Goal: Task Accomplishment & Management: Use online tool/utility

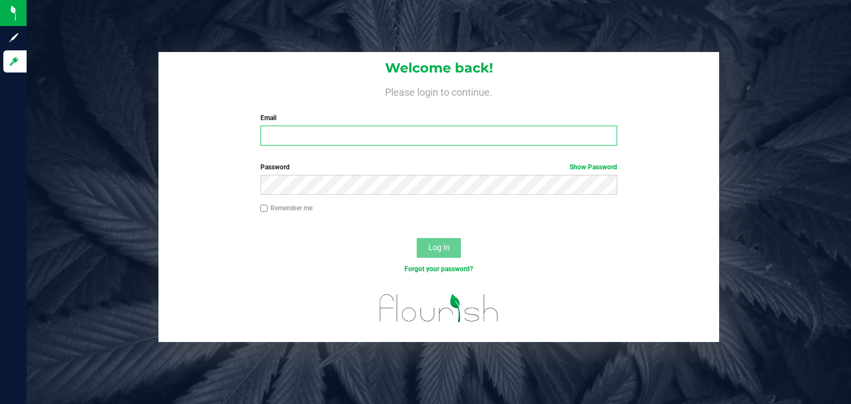
type input "[PERSON_NAME][EMAIL_ADDRESS][DOMAIN_NAME]"
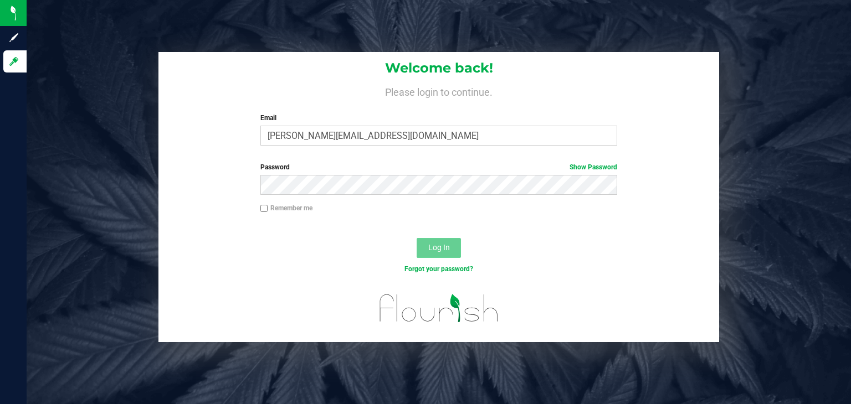
click at [450, 244] on button "Log In" at bounding box center [439, 248] width 44 height 20
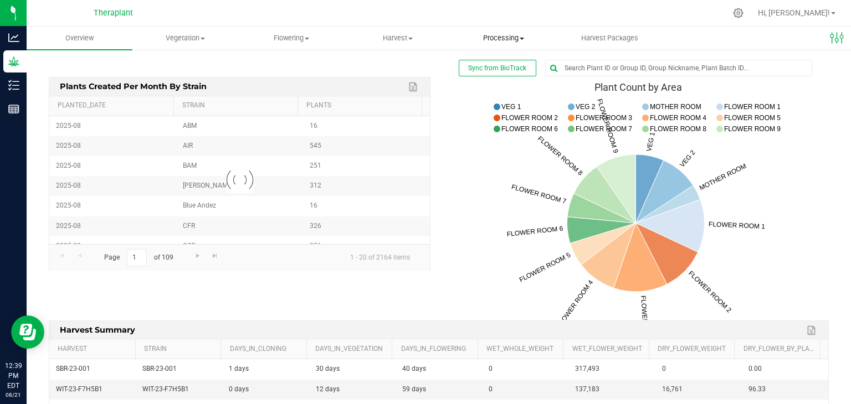
click at [494, 37] on span "Processing" at bounding box center [503, 38] width 105 height 10
click at [491, 79] on span "Processing harvests" at bounding box center [501, 79] width 102 height 9
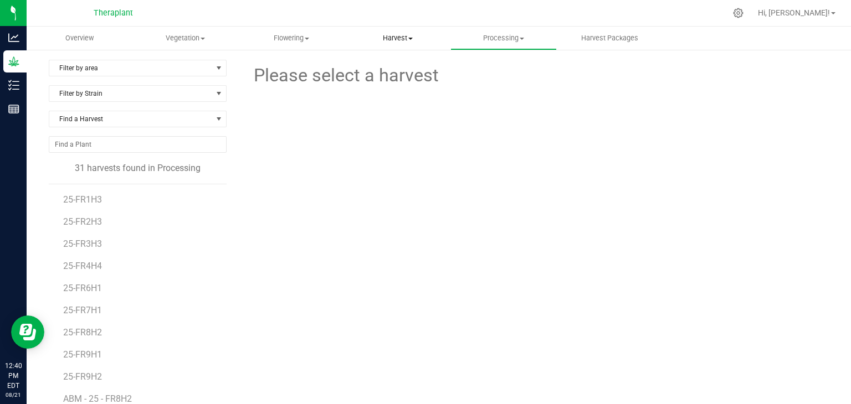
click at [388, 43] on uib-tab-heading "Harvest Harvests Harvested plants" at bounding box center [397, 38] width 105 height 22
click at [388, 68] on span "Harvests" at bounding box center [375, 66] width 61 height 9
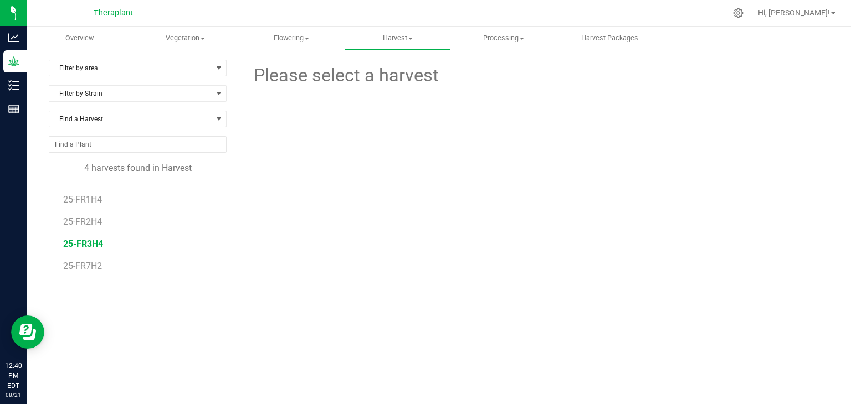
click at [83, 244] on span "25-FR3H4" at bounding box center [83, 244] width 40 height 11
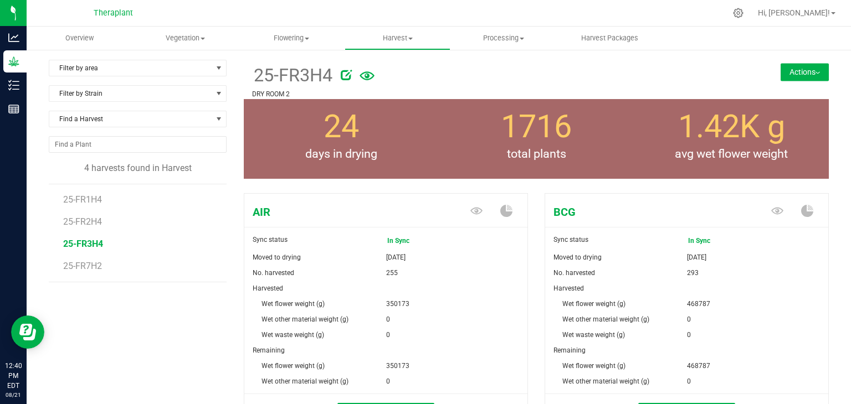
click at [786, 68] on button "Actions" at bounding box center [804, 72] width 48 height 18
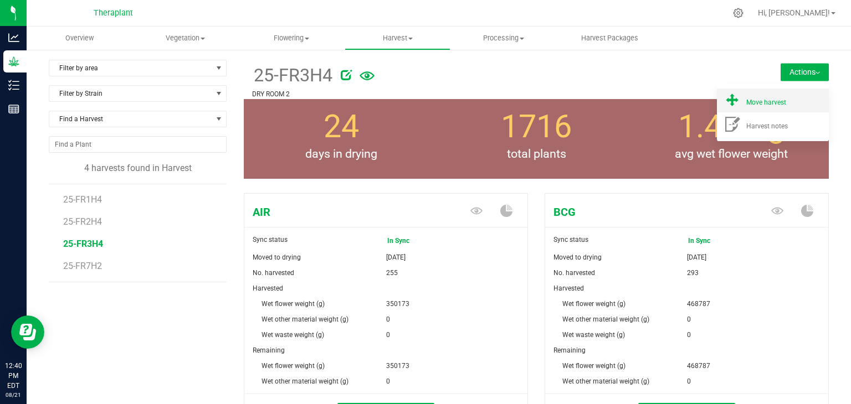
click at [777, 97] on div "Move harvest" at bounding box center [783, 101] width 75 height 12
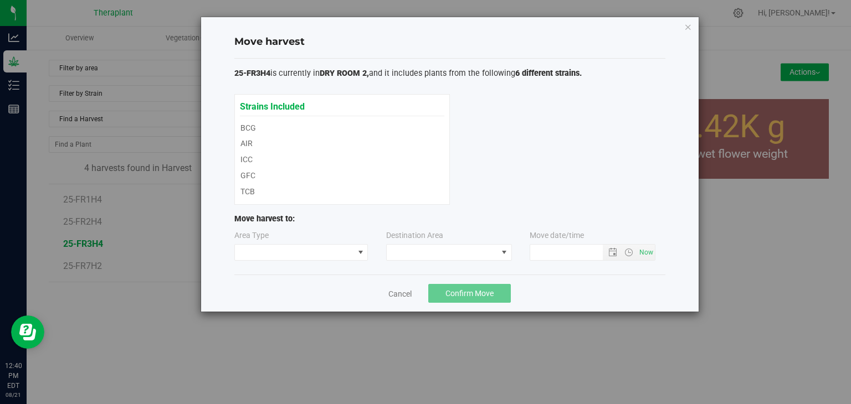
type input "[DATE] 12:40 PM"
click at [332, 251] on span at bounding box center [294, 253] width 119 height 16
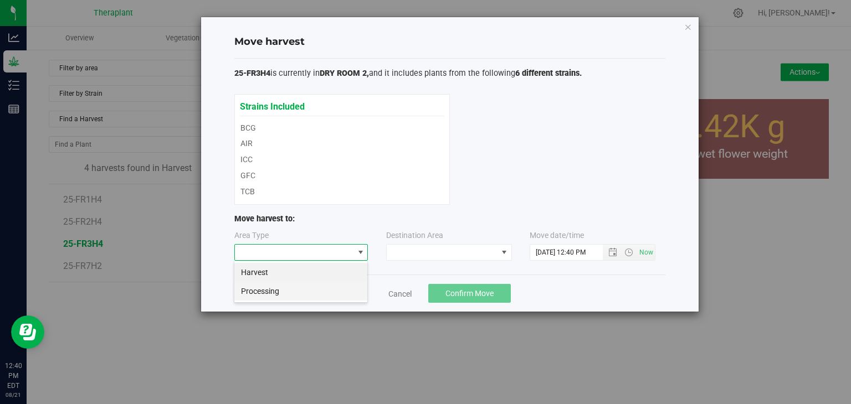
click at [322, 291] on li "Processing" at bounding box center [300, 291] width 133 height 19
click at [403, 255] on span at bounding box center [442, 253] width 111 height 16
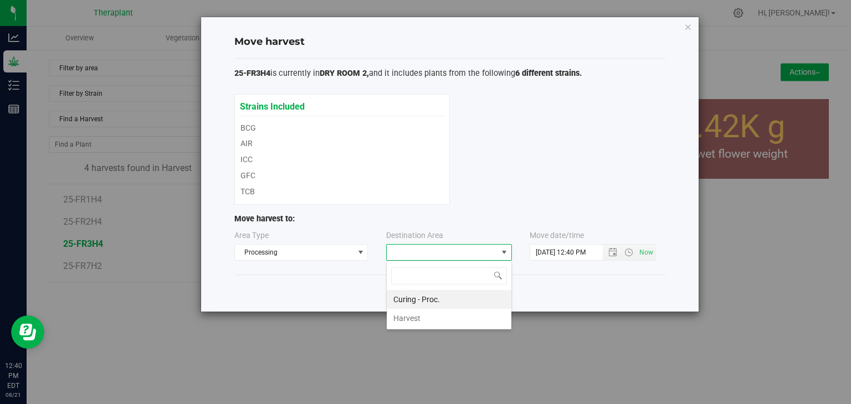
scroll to position [16, 126]
click at [417, 302] on li "Curing - Proc." at bounding box center [449, 299] width 125 height 19
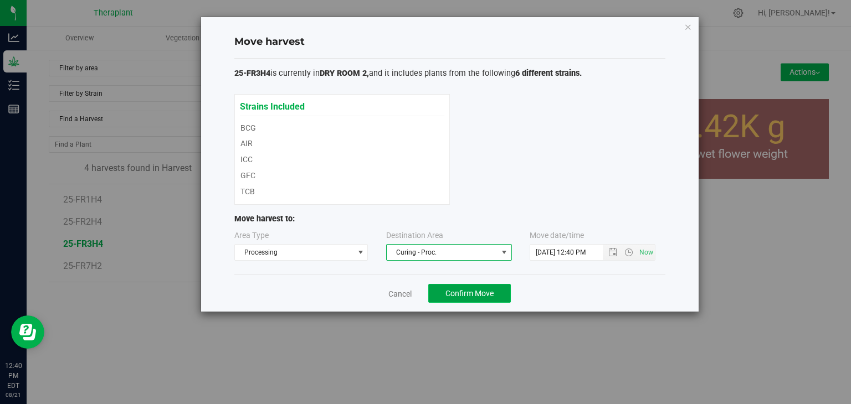
click at [464, 297] on button "Confirm Move" at bounding box center [469, 293] width 83 height 19
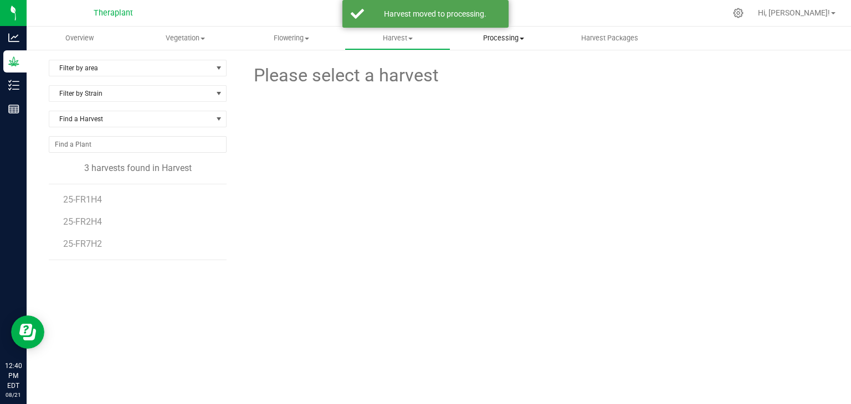
click at [514, 38] on span "Processing" at bounding box center [503, 38] width 105 height 10
click at [507, 77] on span "Processing harvests" at bounding box center [501, 79] width 102 height 9
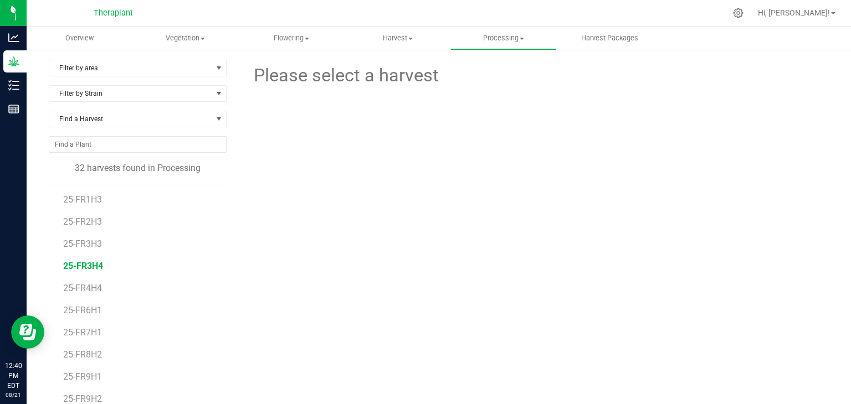
click at [82, 266] on span "25-FR3H4" at bounding box center [83, 266] width 40 height 11
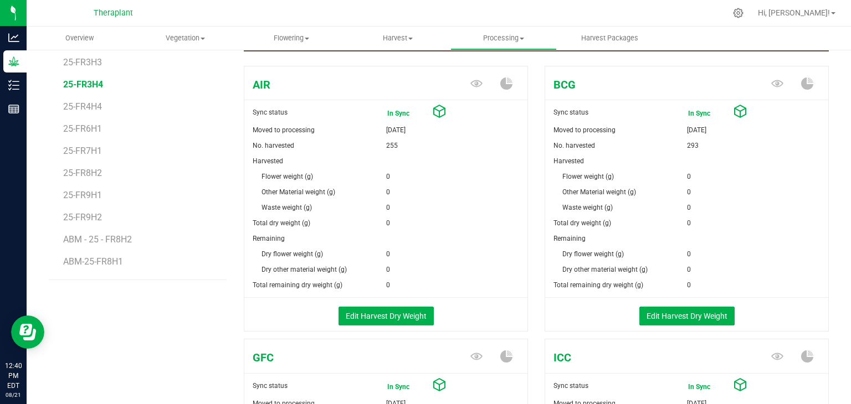
scroll to position [208, 0]
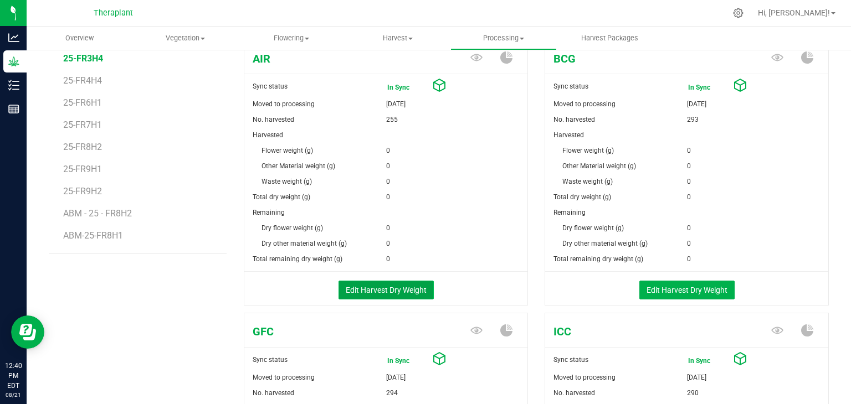
click at [412, 286] on button "Edit Harvest Dry Weight" at bounding box center [385, 290] width 95 height 19
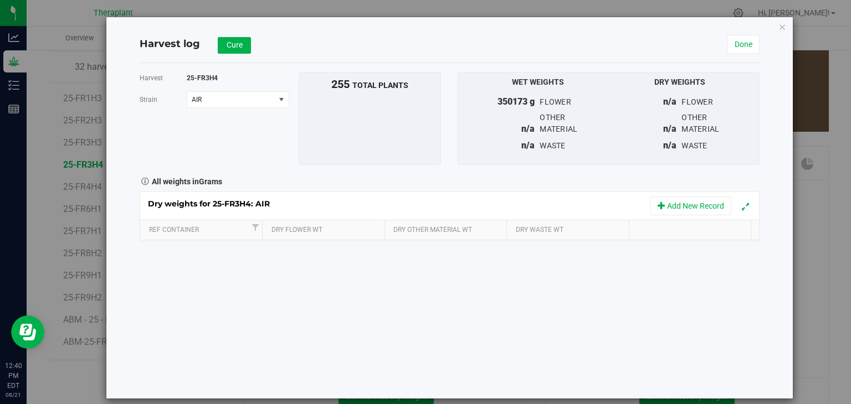
scroll to position [208, 0]
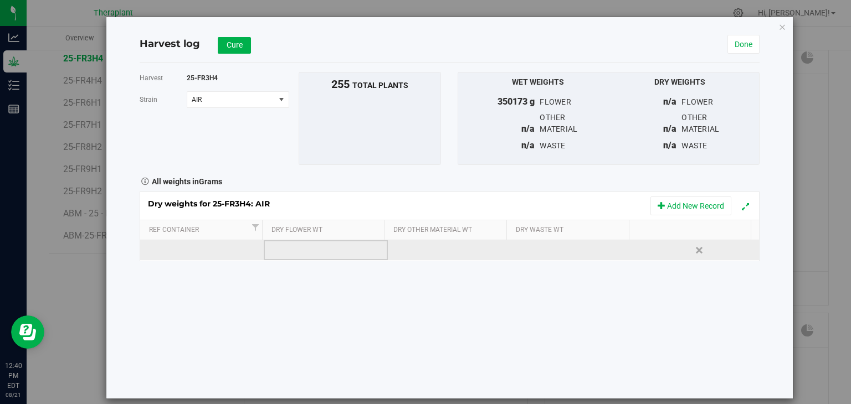
click at [308, 253] on td at bounding box center [326, 250] width 124 height 20
type input "69045"
click at [420, 256] on div "Loading... Dry weights for 25-FR3H4: AIR Add New Record Ref Container Dry Flowe…" at bounding box center [450, 227] width 620 height 70
click at [537, 245] on div at bounding box center [576, 250] width 115 height 17
type input "0"
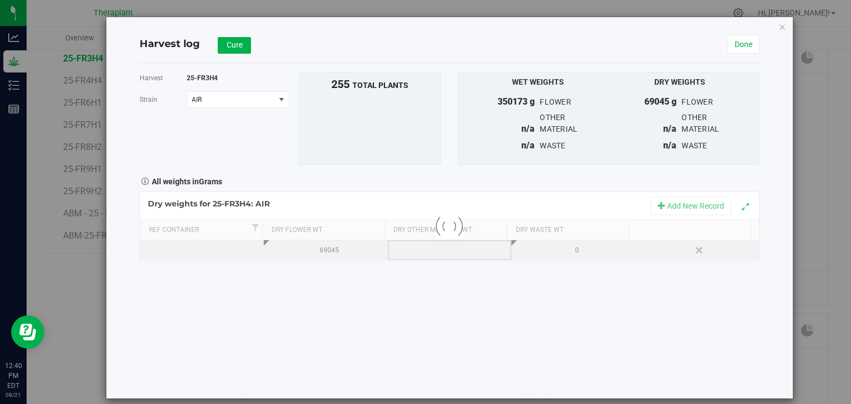
click at [467, 247] on div "Loading... Dry weights for 25-FR3H4: AIR Add New Record Ref Container Dry Flowe…" at bounding box center [450, 227] width 620 height 70
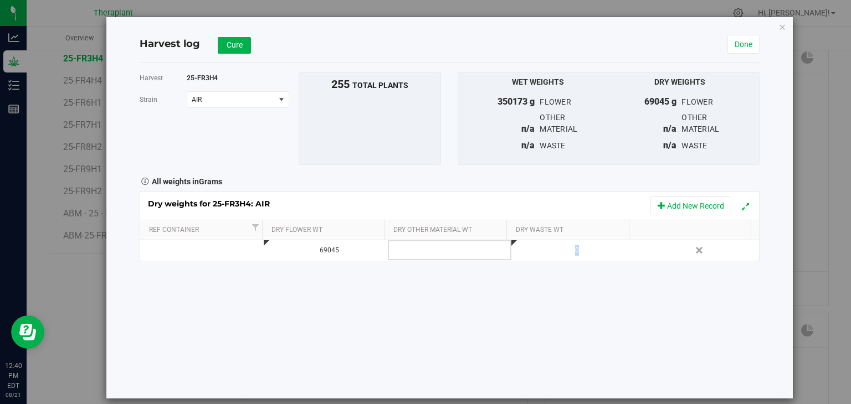
drag, startPoint x: 467, startPoint y: 247, endPoint x: 576, endPoint y: 253, distance: 108.7
click at [576, 253] on tr "69045 0 Delete" at bounding box center [449, 250] width 619 height 20
click at [540, 253] on div "0" at bounding box center [576, 250] width 115 height 11
click at [543, 279] on div "Harvest 25-FR3H4 [GEOGRAPHIC_DATA] AIR Select strain AIR BCG GFC ICC MLF TCB To…" at bounding box center [450, 231] width 620 height 336
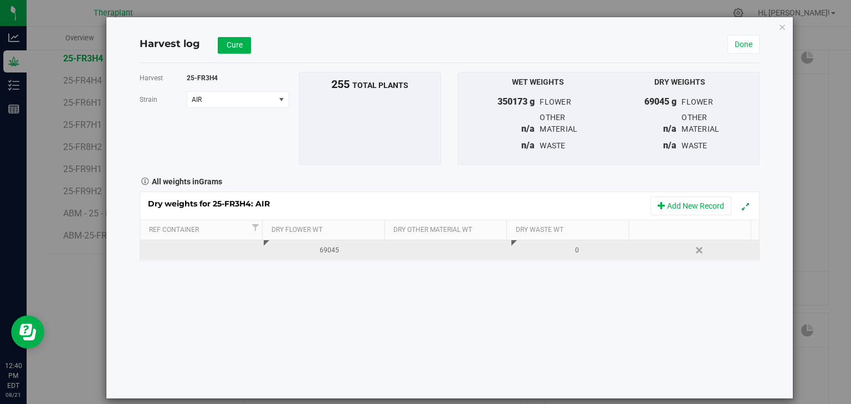
click at [467, 245] on td at bounding box center [450, 250] width 124 height 20
type input "0"
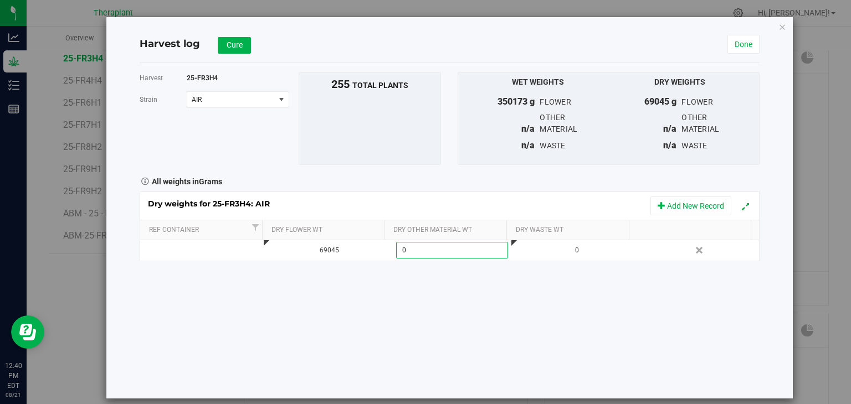
click at [476, 262] on div "Harvest 25-FR3H4 [GEOGRAPHIC_DATA] AIR Select strain AIR BCG GFC ICC MLF TCB To…" at bounding box center [450, 231] width 620 height 336
click at [243, 45] on button "Cure" at bounding box center [234, 45] width 33 height 17
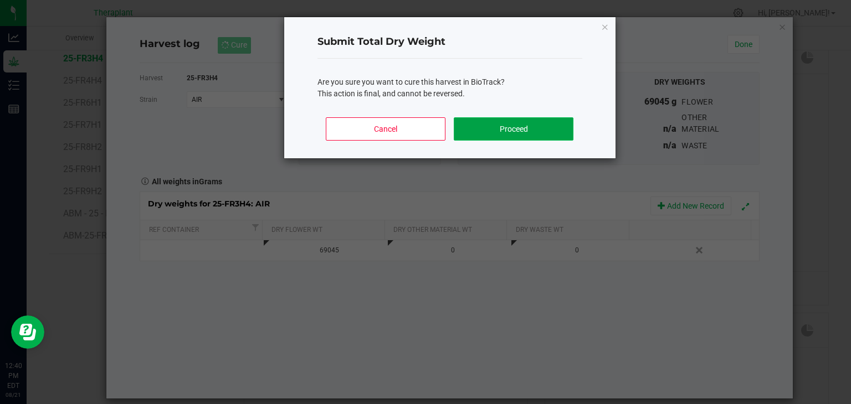
click at [497, 139] on button "Proceed" at bounding box center [513, 128] width 119 height 23
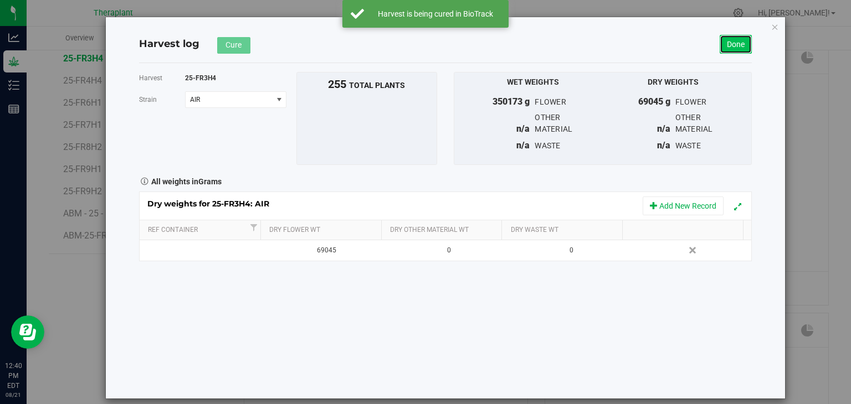
click at [735, 47] on link "Done" at bounding box center [736, 44] width 32 height 19
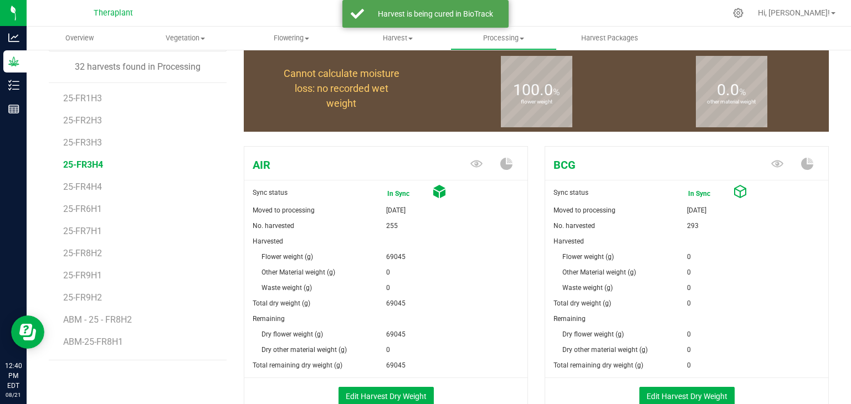
scroll to position [208, 0]
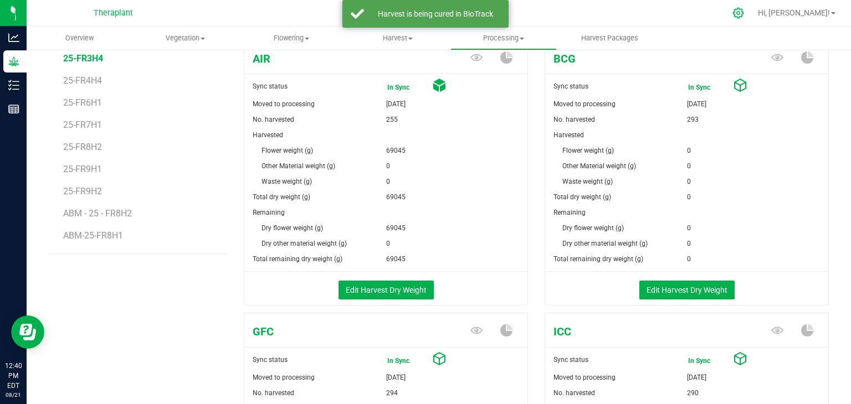
click at [746, 8] on div at bounding box center [739, 13] width 16 height 12
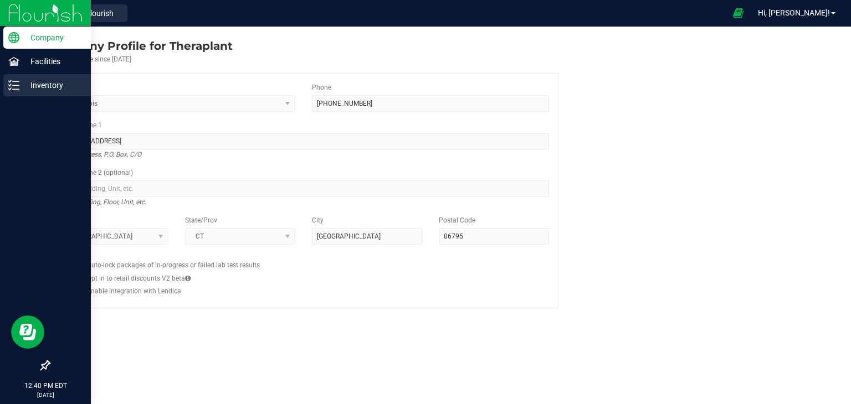
click at [22, 83] on p "Inventory" at bounding box center [52, 85] width 66 height 13
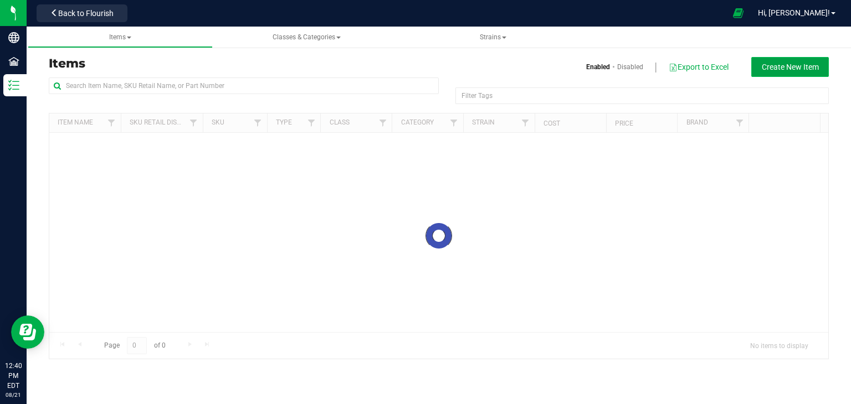
click at [757, 60] on button "Create New Item" at bounding box center [790, 67] width 78 height 20
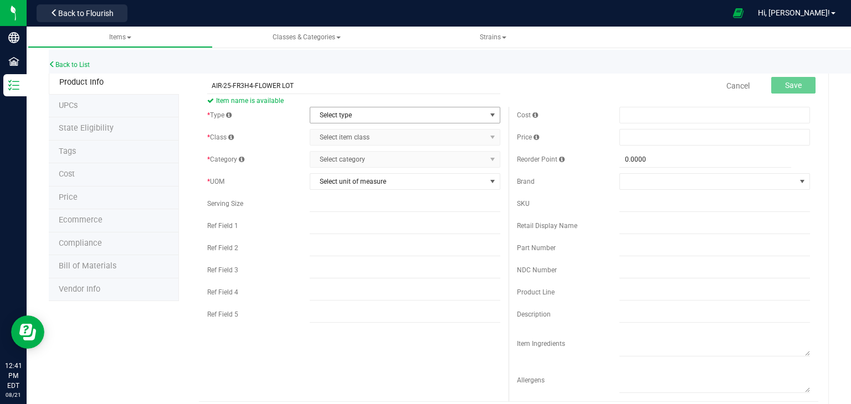
type input "AIR-25-FR3H4-FLOWER LOT"
click at [318, 115] on span "Select type" at bounding box center [398, 115] width 176 height 16
click at [325, 136] on li "Cannabis" at bounding box center [400, 134] width 187 height 17
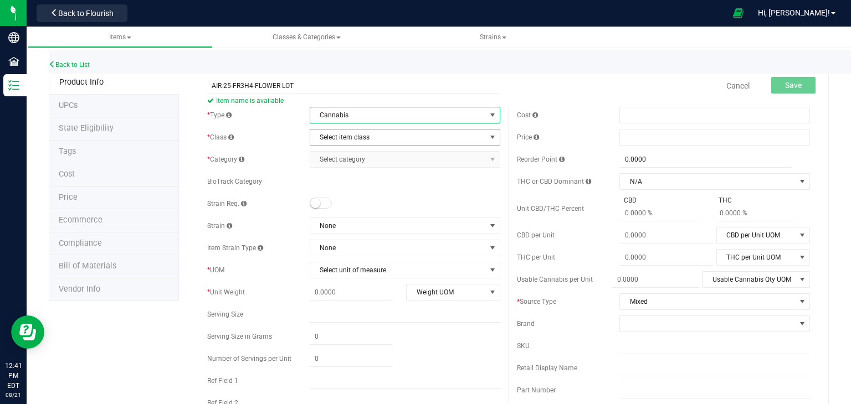
click at [325, 137] on span "Select item class" at bounding box center [398, 138] width 176 height 16
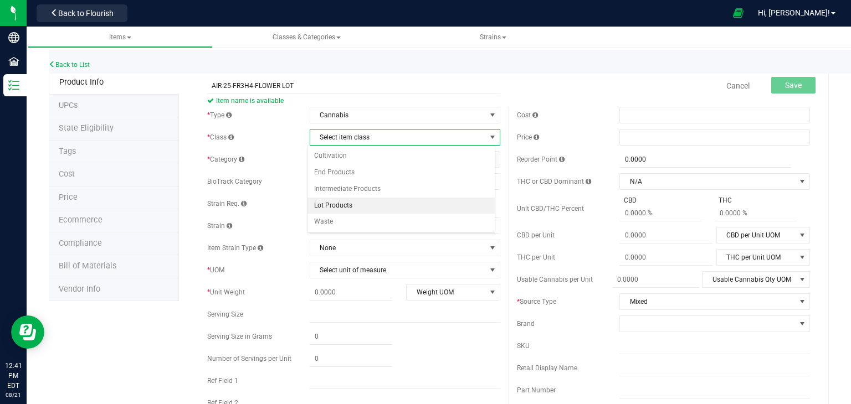
click at [336, 204] on li "Lot Products" at bounding box center [400, 206] width 187 height 17
click at [359, 161] on span "Select category" at bounding box center [398, 160] width 176 height 16
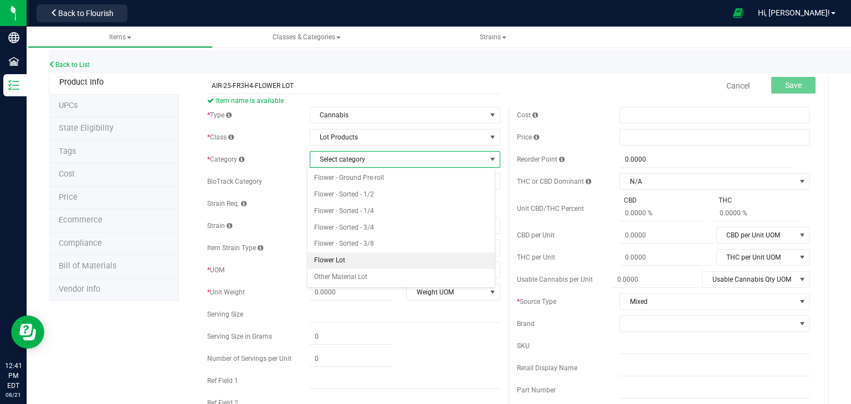
click at [344, 261] on li "Flower Lot" at bounding box center [400, 261] width 187 height 17
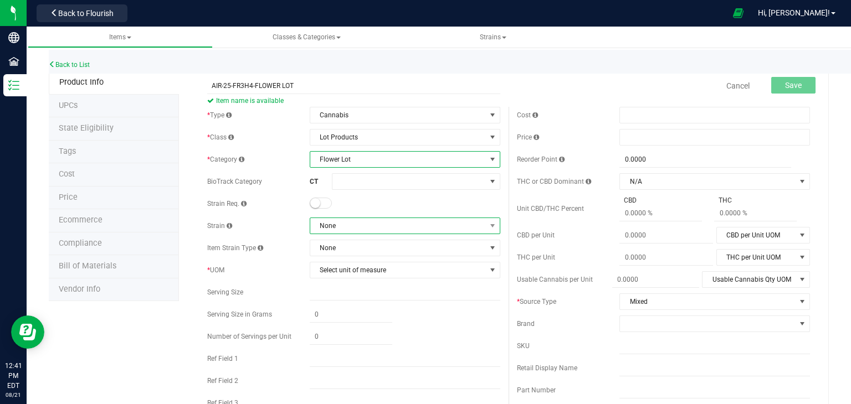
click at [346, 224] on span "None" at bounding box center [398, 226] width 176 height 16
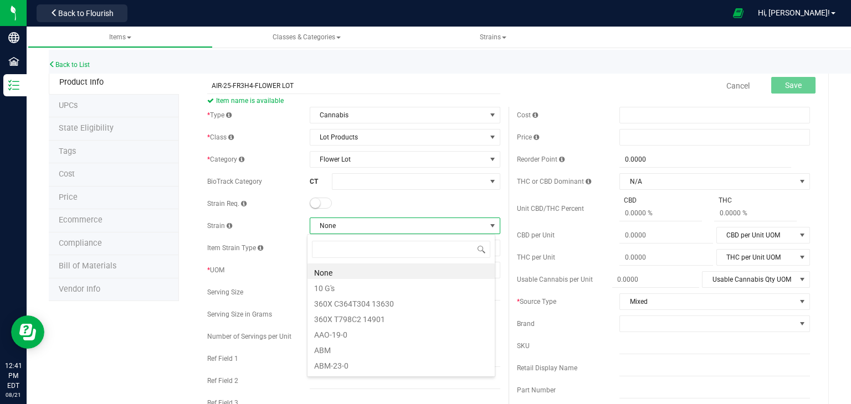
scroll to position [16, 188]
type input "AIRH"
click at [344, 273] on li "Airheadz" at bounding box center [400, 272] width 187 height 16
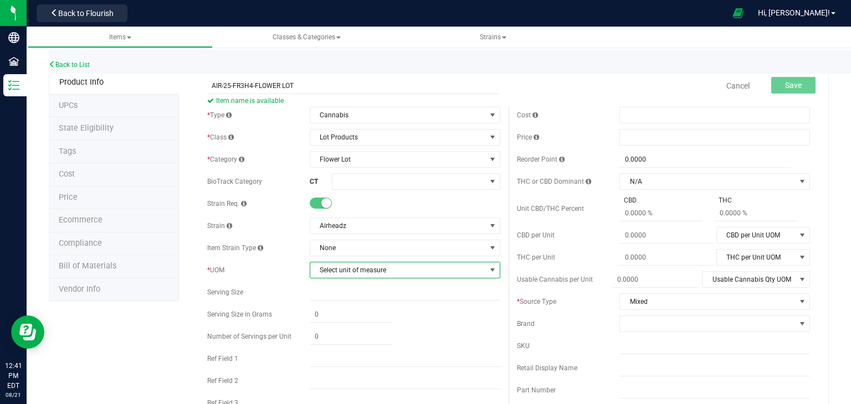
click at [344, 273] on span "Select unit of measure" at bounding box center [398, 271] width 176 height 16
click at [322, 111] on li "Gram" at bounding box center [400, 118] width 187 height 17
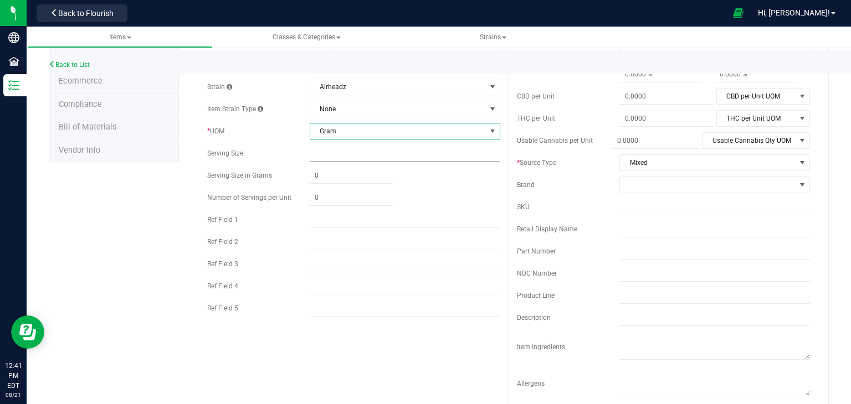
scroll to position [140, 0]
click at [352, 298] on div "* Type Cannabis Select type Cannabis Non-Inventory Raw Materials Supplies * Cla…" at bounding box center [354, 144] width 310 height 355
click at [352, 301] on input "text" at bounding box center [405, 308] width 191 height 17
type input "HYBRID"
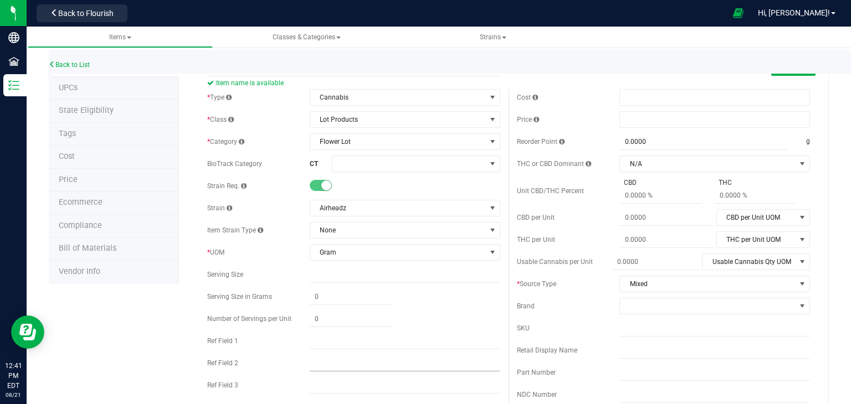
scroll to position [0, 0]
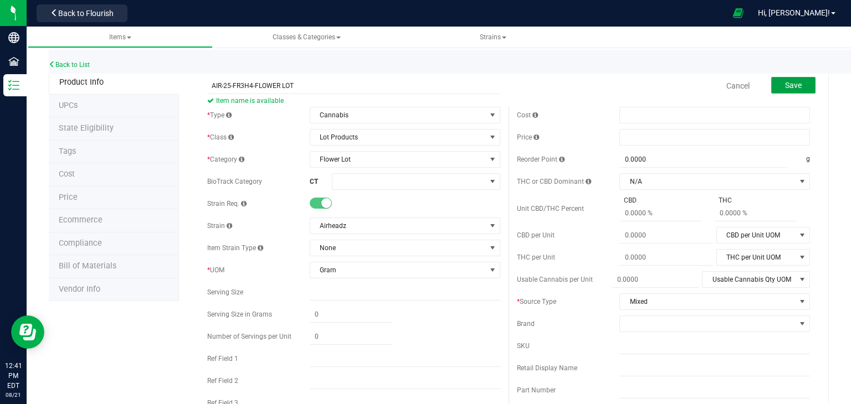
click at [788, 88] on span "Save" at bounding box center [793, 85] width 17 height 9
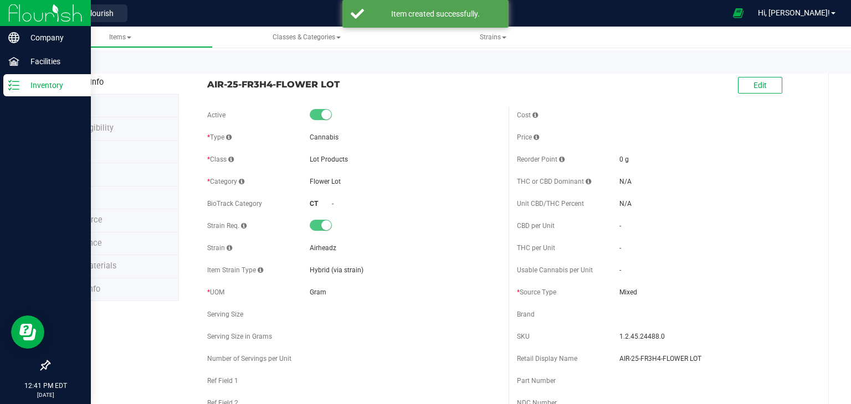
click at [18, 13] on img at bounding box center [45, 13] width 74 height 26
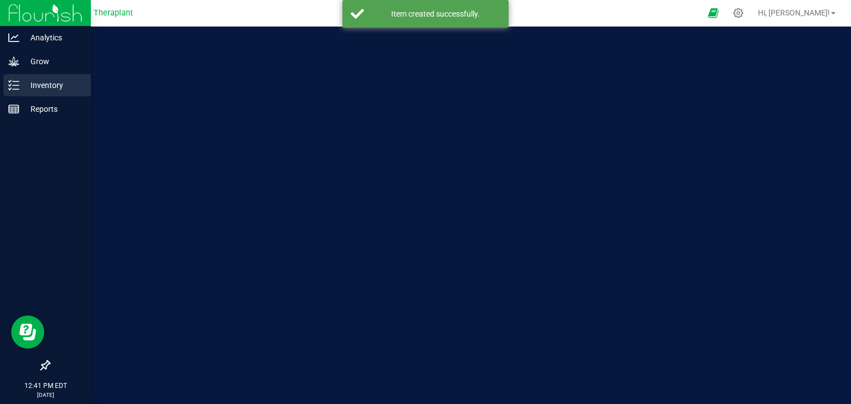
click at [34, 85] on p "Inventory" at bounding box center [52, 85] width 66 height 13
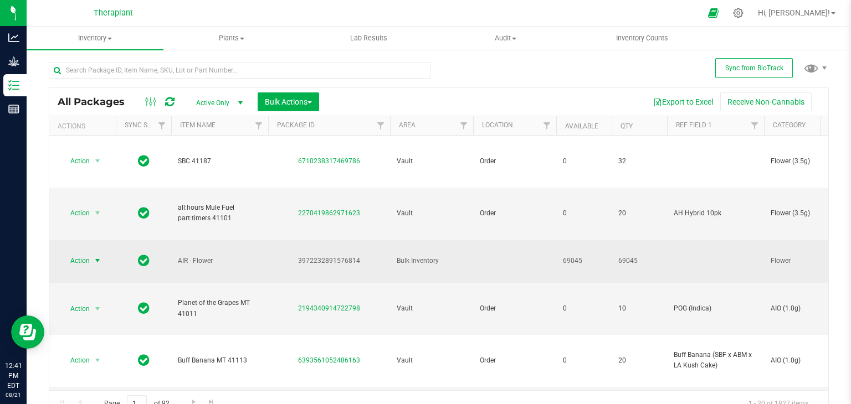
click at [94, 256] on span "select" at bounding box center [97, 260] width 9 height 9
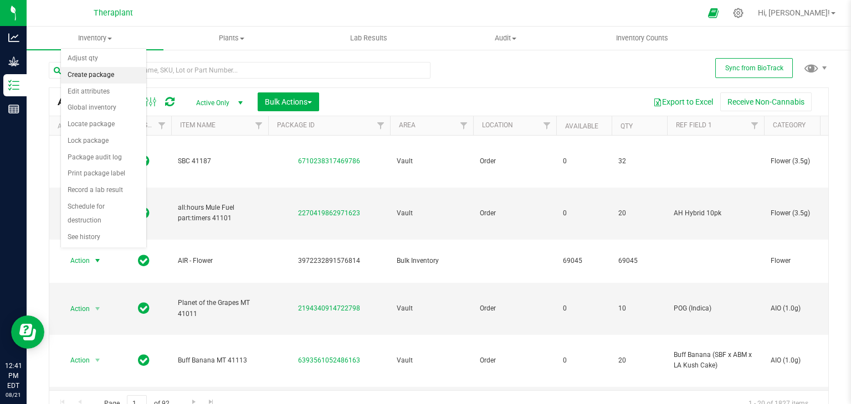
click at [83, 74] on li "Create package" at bounding box center [103, 75] width 85 height 17
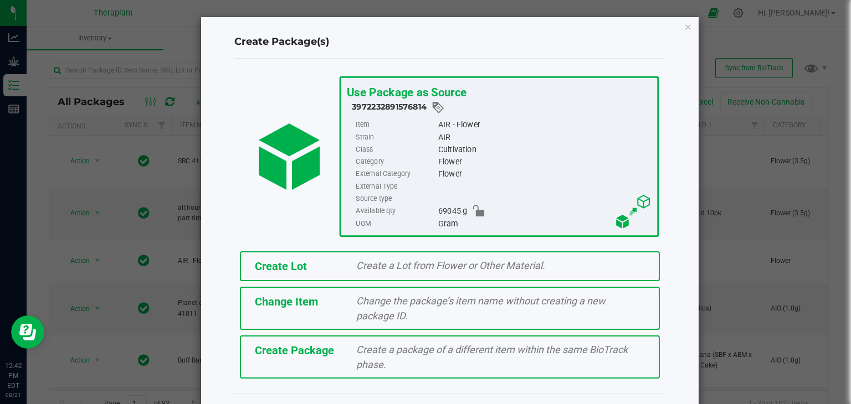
click at [311, 270] on div "Create Lot" at bounding box center [297, 266] width 102 height 17
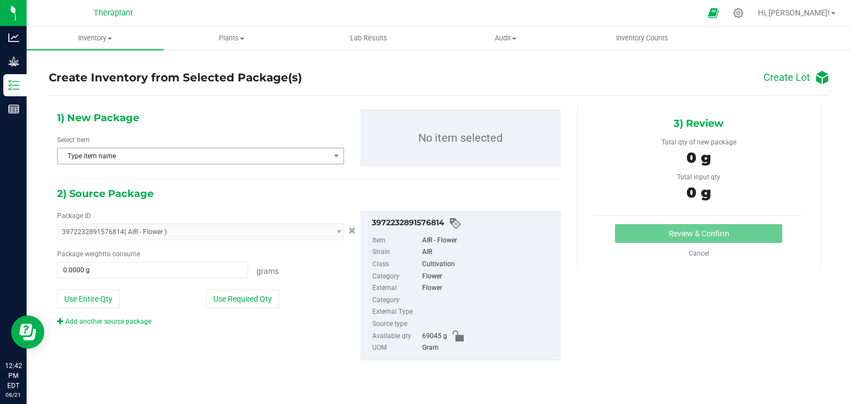
click at [139, 158] on span "Type item name" at bounding box center [194, 156] width 272 height 16
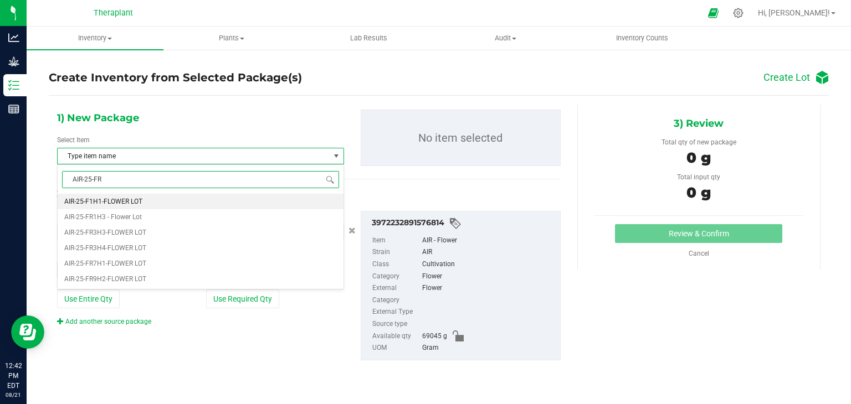
type input "AIR-25-FR3"
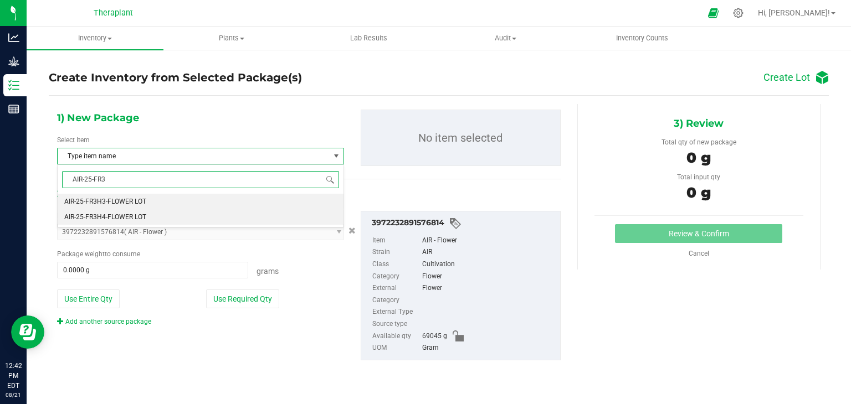
click at [109, 219] on span "AIR-25-FR3H4-FLOWER LOT" at bounding box center [105, 217] width 82 height 8
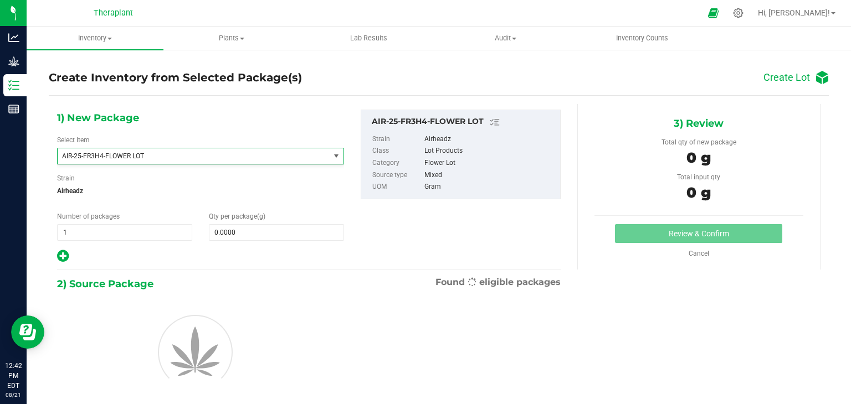
scroll to position [527, 0]
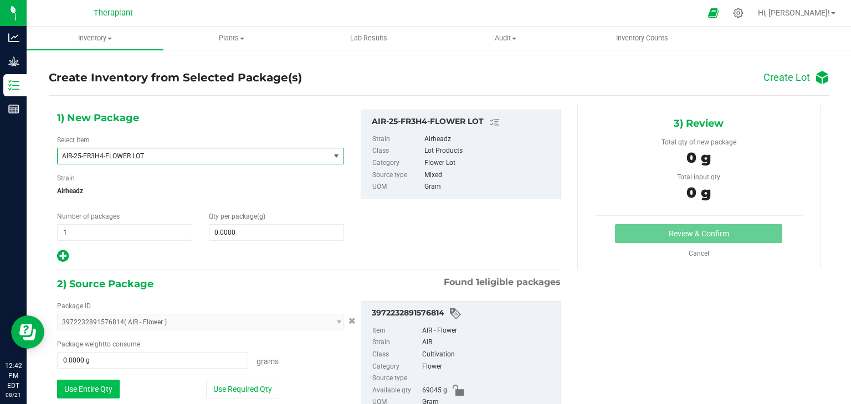
click at [93, 386] on button "Use Entire Qty" at bounding box center [88, 389] width 63 height 19
type input "69045.0000 g"
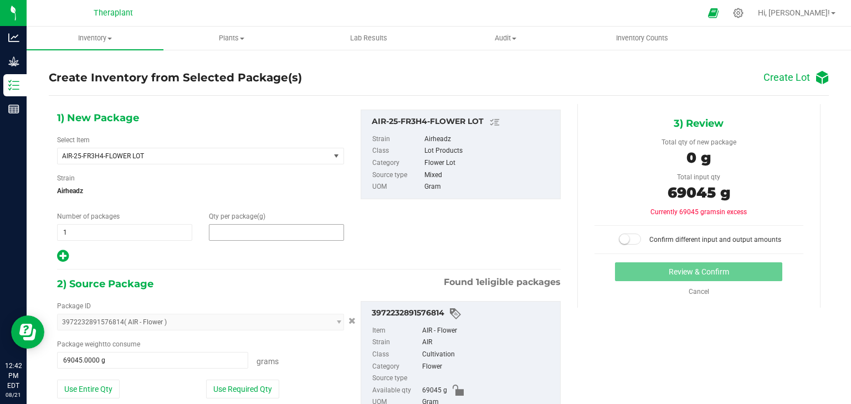
click at [243, 233] on span at bounding box center [276, 232] width 135 height 17
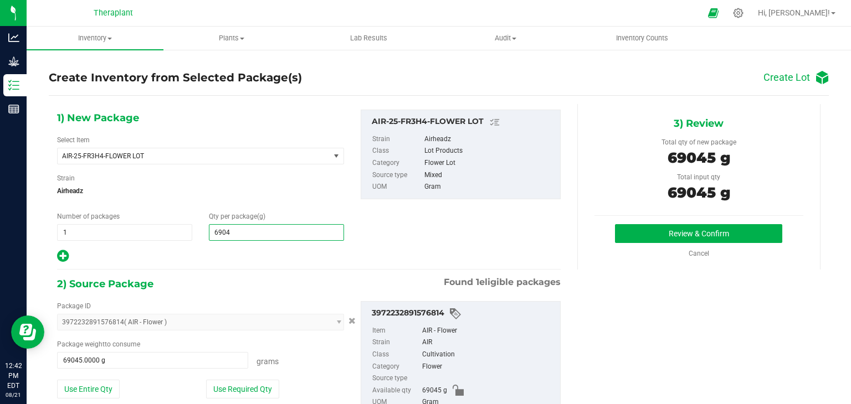
type input "69045"
type input "69,045.0000"
click at [615, 227] on button "Review & Confirm" at bounding box center [698, 233] width 167 height 19
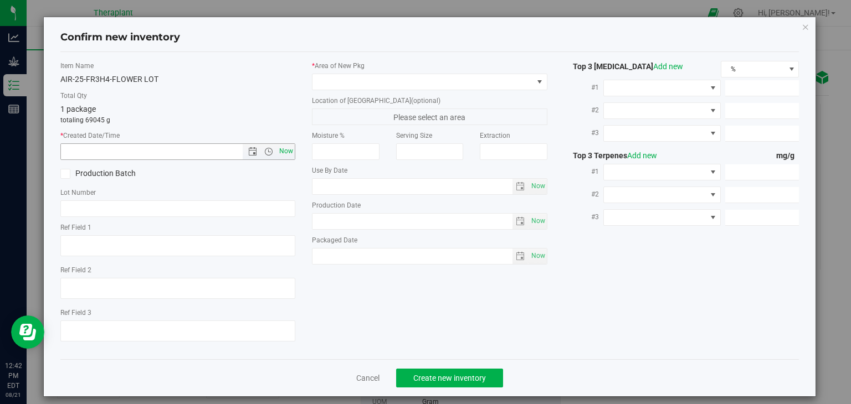
click at [280, 155] on span "Now" at bounding box center [286, 151] width 19 height 16
type input "[DATE] 12:42 PM"
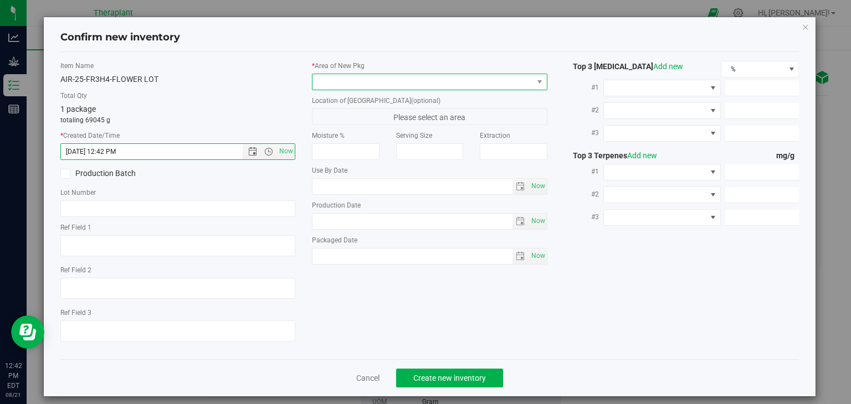
click at [330, 84] on span at bounding box center [422, 82] width 220 height 16
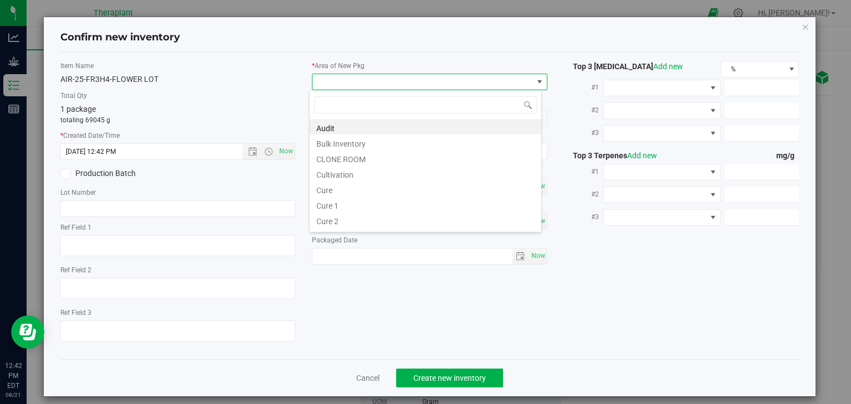
scroll to position [16, 233]
click at [332, 177] on li "Cultivation" at bounding box center [426, 174] width 232 height 16
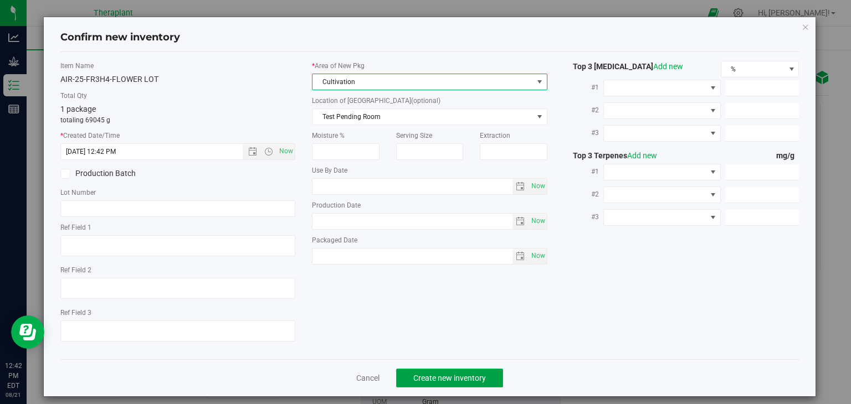
click at [461, 381] on span "Create new inventory" at bounding box center [449, 378] width 73 height 9
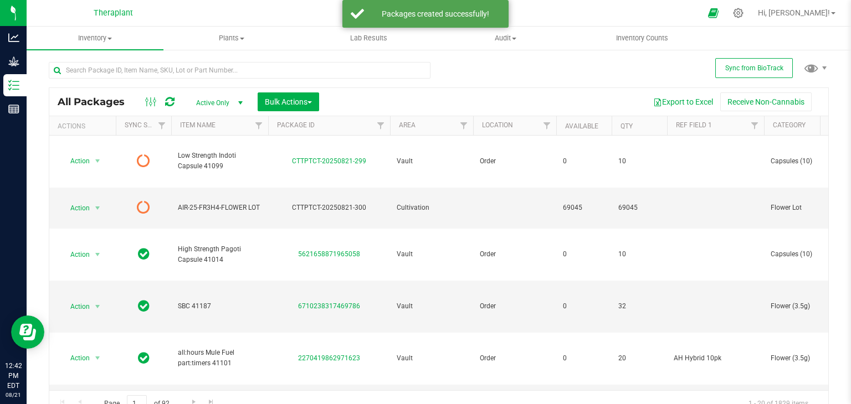
click at [173, 104] on icon at bounding box center [169, 101] width 9 height 11
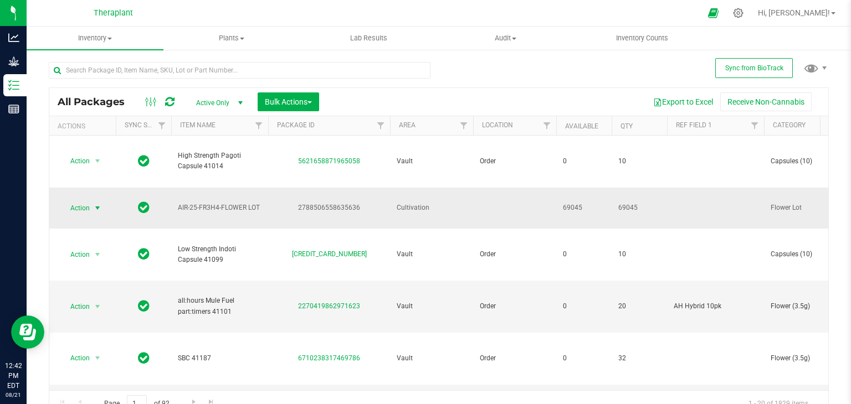
click at [97, 204] on span "select" at bounding box center [97, 208] width 9 height 9
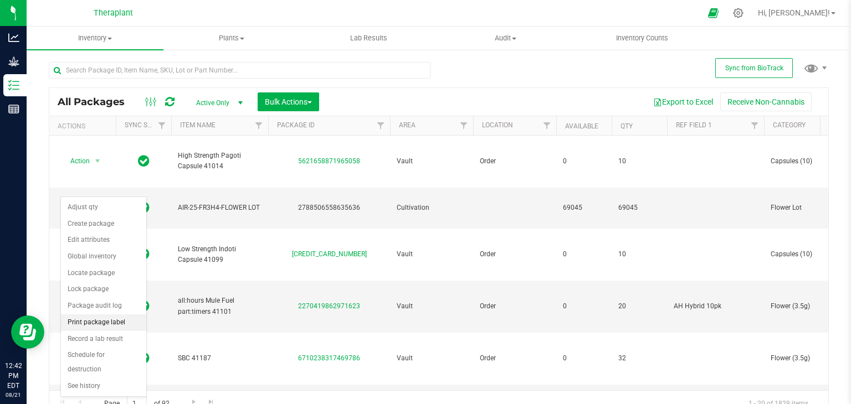
click at [94, 315] on li "Print package label" at bounding box center [103, 323] width 85 height 17
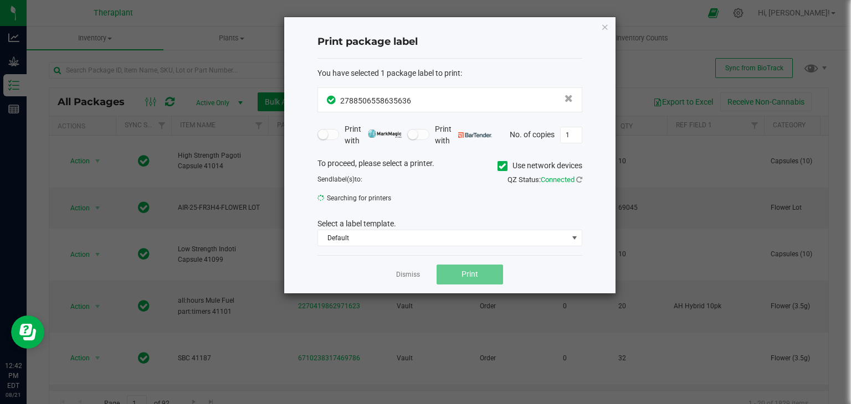
click at [504, 169] on span at bounding box center [502, 166] width 10 height 10
click at [0, 0] on input "Use network devices" at bounding box center [0, 0] width 0 height 0
click at [572, 137] on input "1" at bounding box center [571, 135] width 21 height 16
type input "15"
click at [428, 237] on span "Default" at bounding box center [443, 238] width 250 height 16
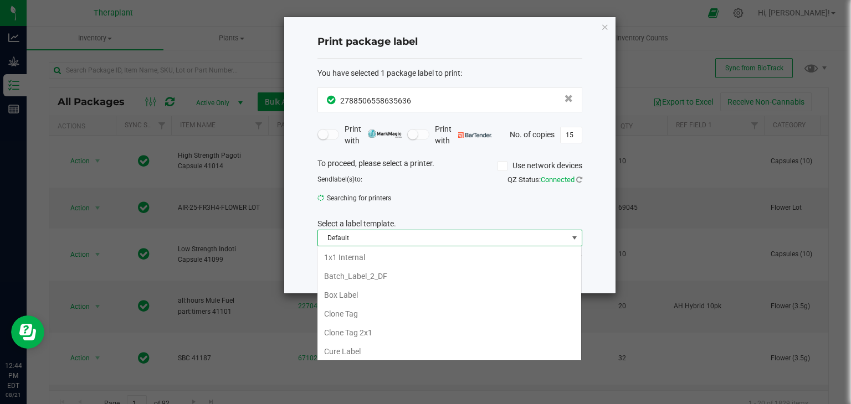
scroll to position [16, 265]
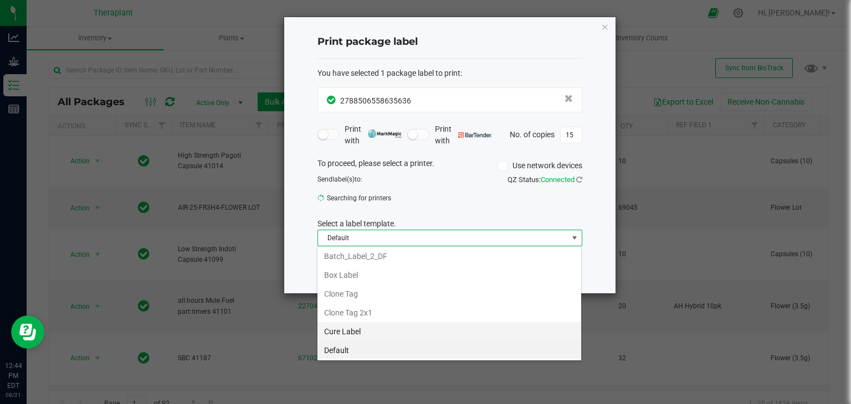
click at [388, 333] on li "Cure Label" at bounding box center [449, 331] width 264 height 19
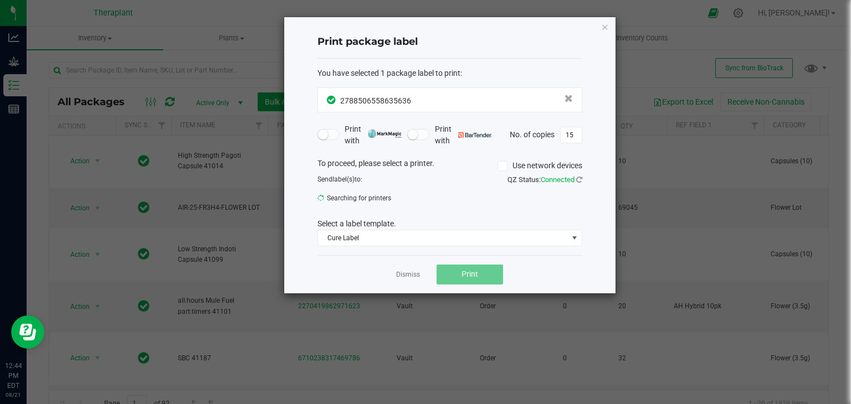
click at [499, 166] on icon at bounding box center [502, 166] width 7 height 0
click at [0, 0] on input "Use network devices" at bounding box center [0, 0] width 0 height 0
click at [499, 166] on icon at bounding box center [502, 166] width 7 height 0
click at [0, 0] on input "Use network devices" at bounding box center [0, 0] width 0 height 0
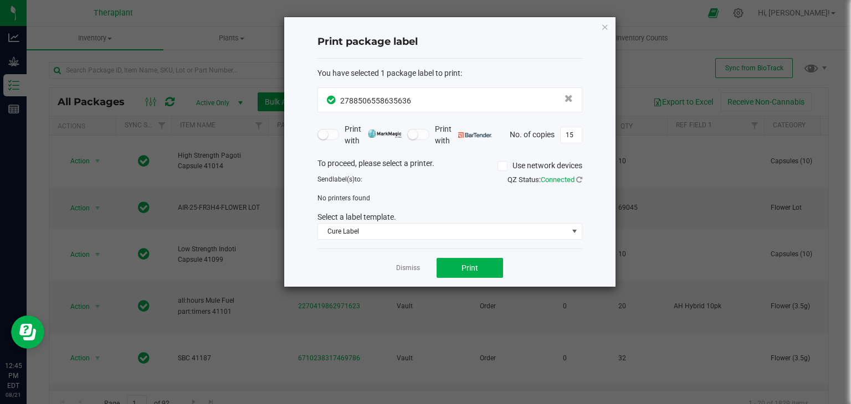
click at [502, 166] on icon at bounding box center [502, 166] width 7 height 0
click at [0, 0] on input "Use network devices" at bounding box center [0, 0] width 0 height 0
click at [502, 166] on icon at bounding box center [502, 166] width 7 height 0
click at [0, 0] on input "Use network devices" at bounding box center [0, 0] width 0 height 0
click at [363, 228] on span "Cure Label" at bounding box center [443, 232] width 250 height 16
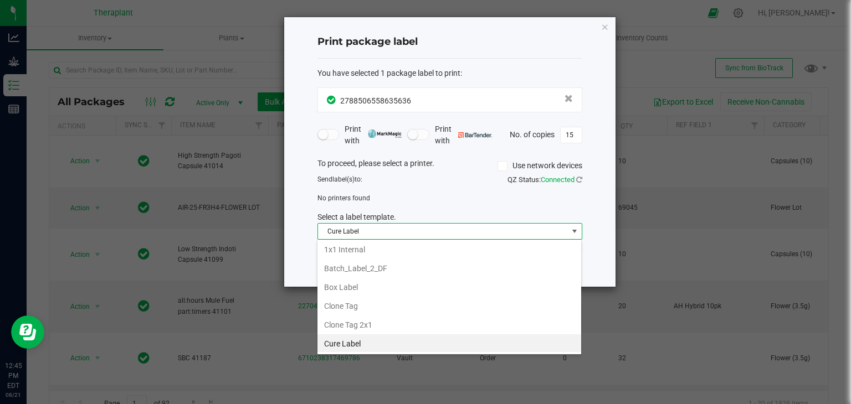
click at [363, 228] on span "Cure Label" at bounding box center [443, 232] width 250 height 16
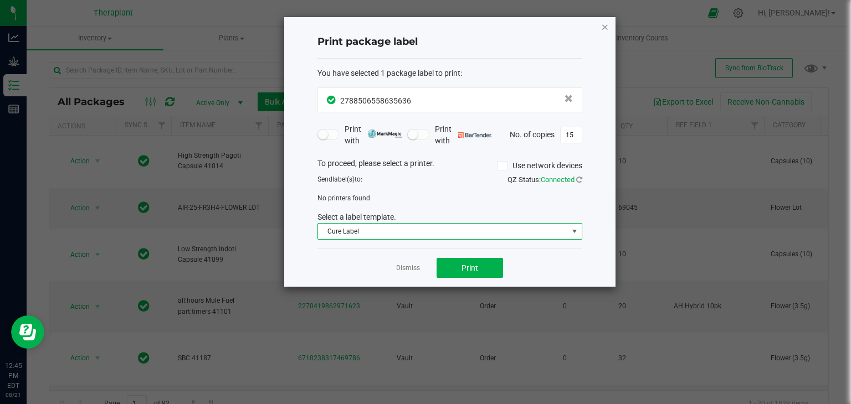
click at [605, 25] on icon "button" at bounding box center [605, 26] width 8 height 13
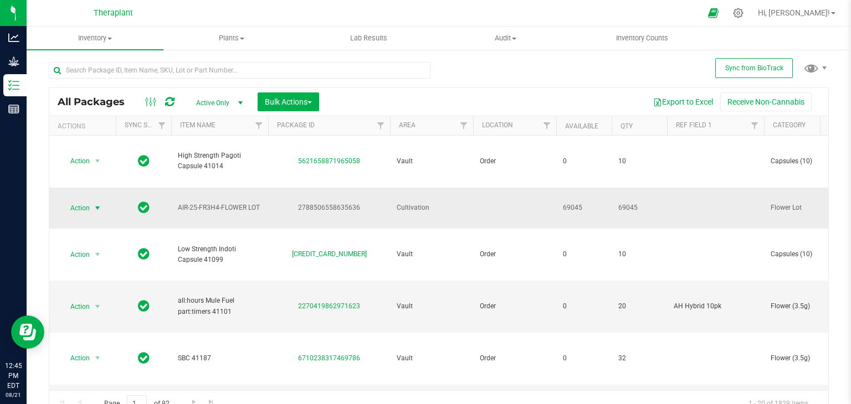
click at [93, 204] on span "select" at bounding box center [97, 208] width 9 height 9
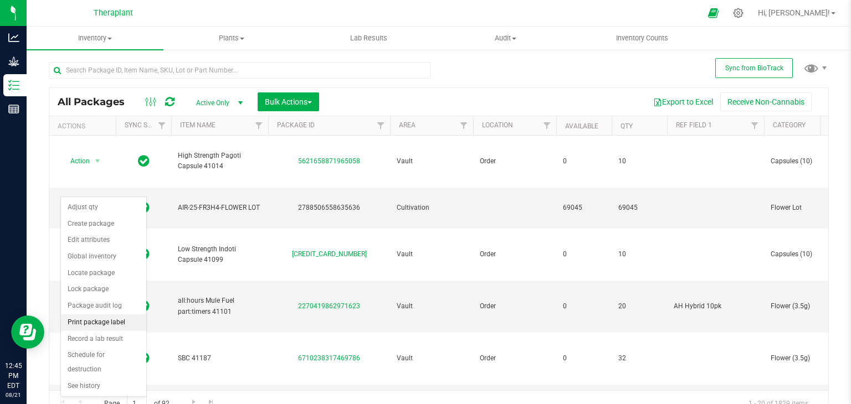
click at [101, 322] on li "Print package label" at bounding box center [103, 323] width 85 height 17
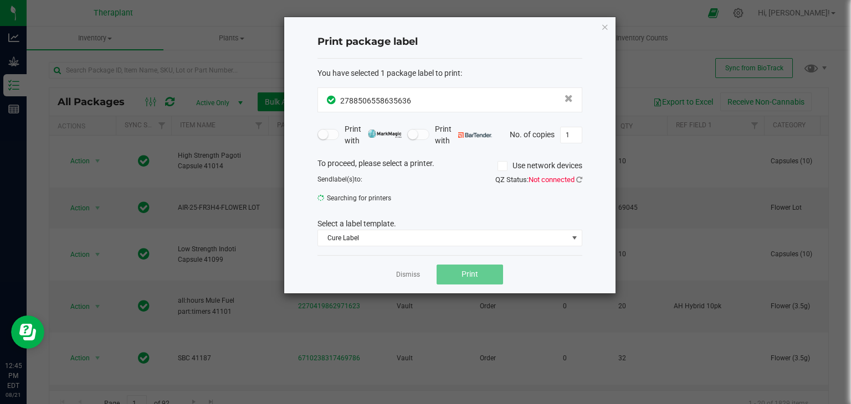
click at [558, 182] on span "Not connected" at bounding box center [551, 180] width 46 height 8
click at [579, 176] on link at bounding box center [579, 180] width 6 height 8
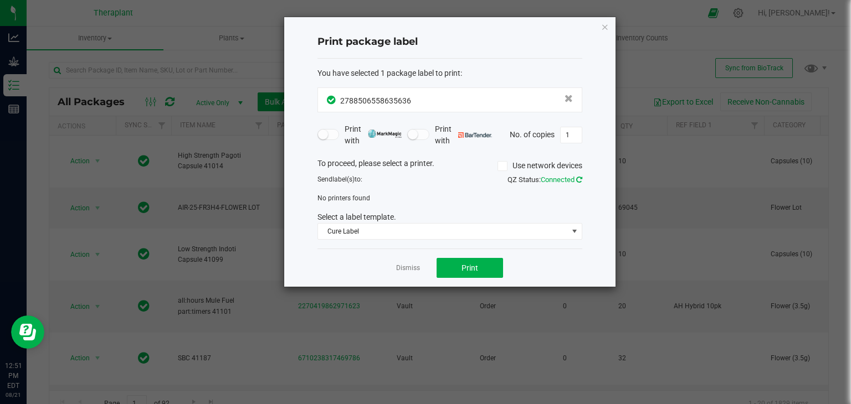
click at [578, 179] on icon at bounding box center [579, 179] width 6 height 7
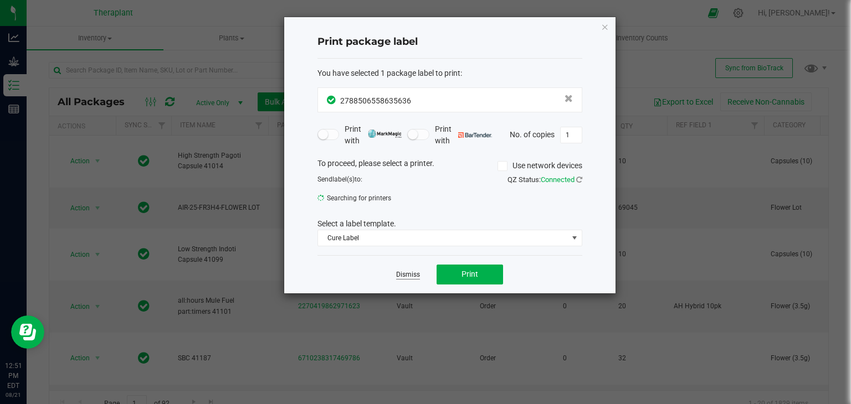
click at [405, 273] on link "Dismiss" at bounding box center [408, 274] width 24 height 9
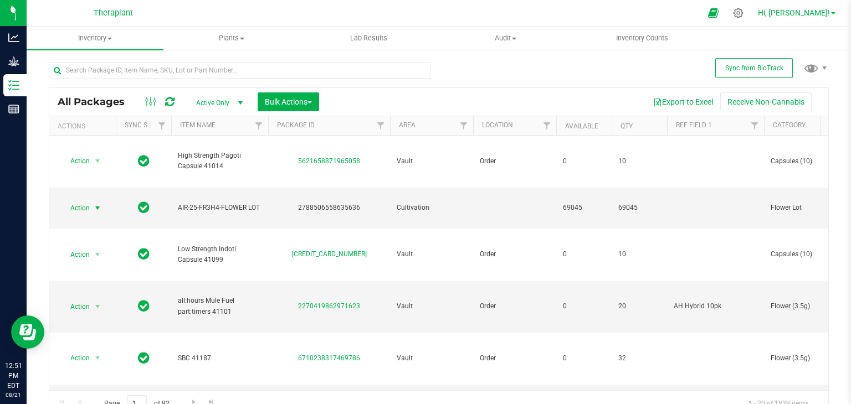
click at [826, 7] on link "Hi, [PERSON_NAME]!" at bounding box center [796, 13] width 86 height 12
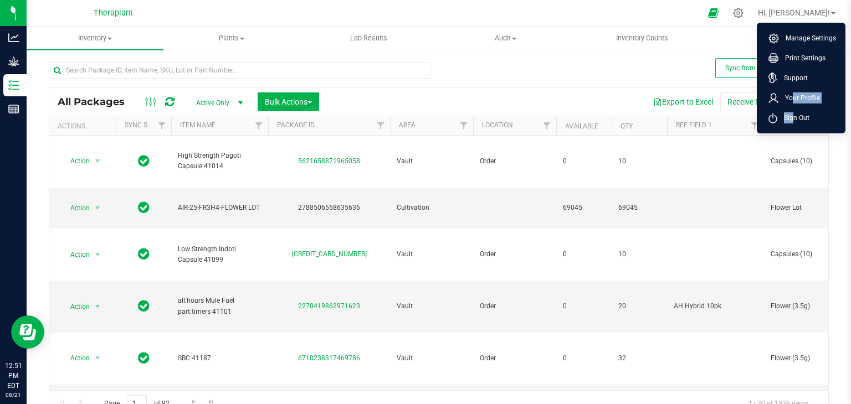
drag, startPoint x: 787, startPoint y: 107, endPoint x: 789, endPoint y: 121, distance: 14.5
click at [789, 121] on ul "Manage Settings Print Settings Support Your Profile Sign Out" at bounding box center [801, 78] width 89 height 111
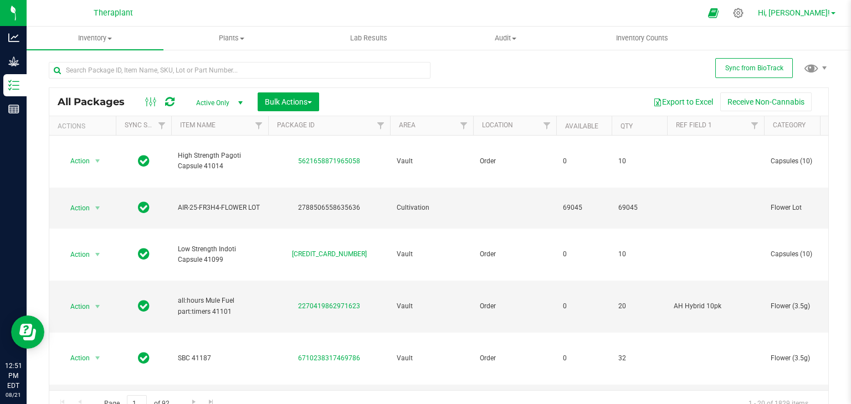
click at [818, 18] on link "Hi, [PERSON_NAME]!" at bounding box center [796, 13] width 86 height 12
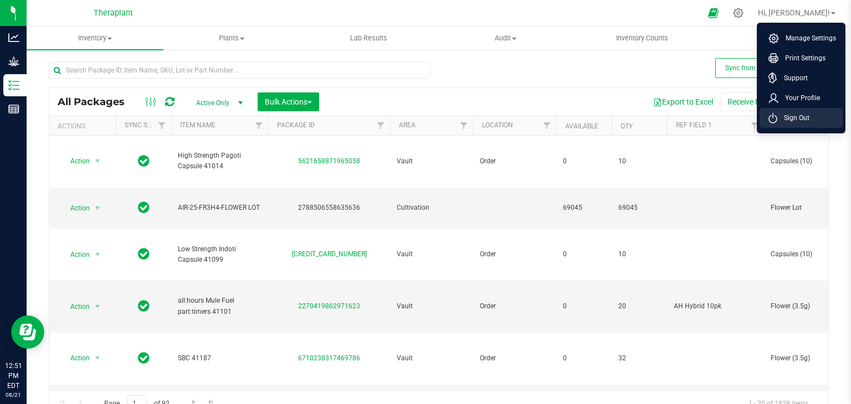
click at [800, 116] on span "Sign Out" at bounding box center [793, 117] width 32 height 11
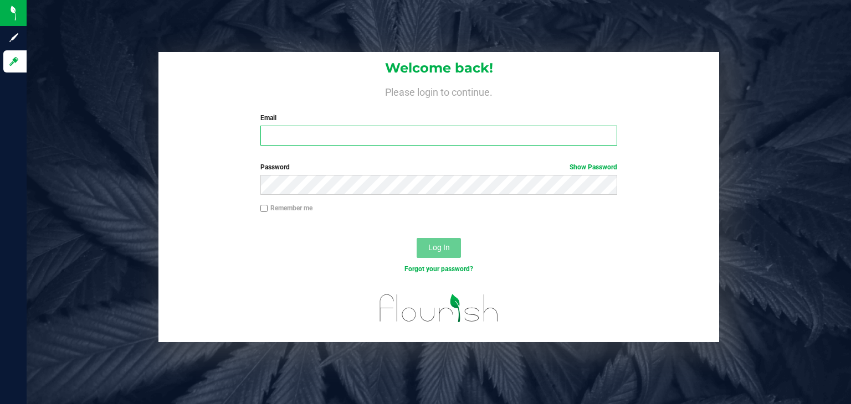
type input "[PERSON_NAME][EMAIL_ADDRESS][DOMAIN_NAME]"
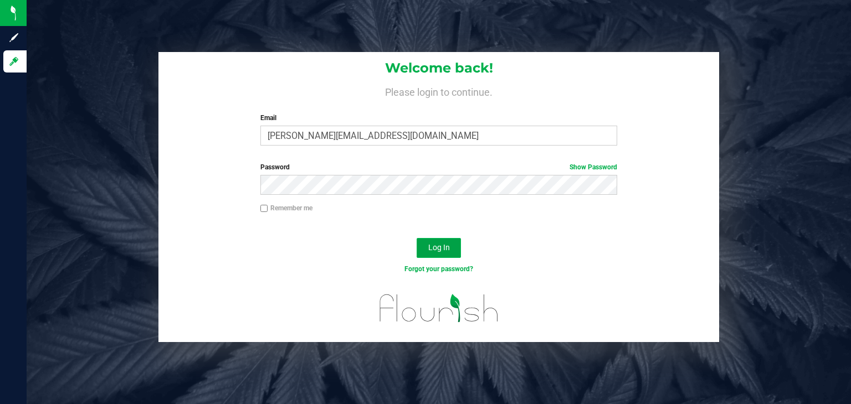
click at [439, 246] on span "Log In" at bounding box center [439, 247] width 22 height 9
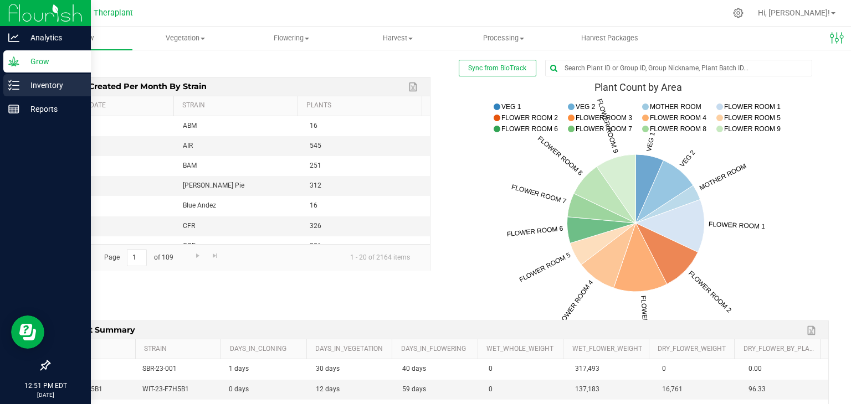
click at [13, 94] on div "Inventory" at bounding box center [47, 85] width 88 height 22
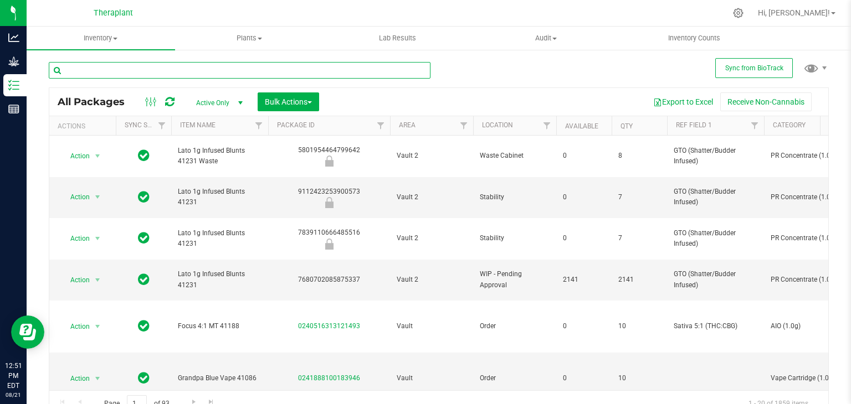
click at [161, 71] on input "text" at bounding box center [240, 70] width 382 height 17
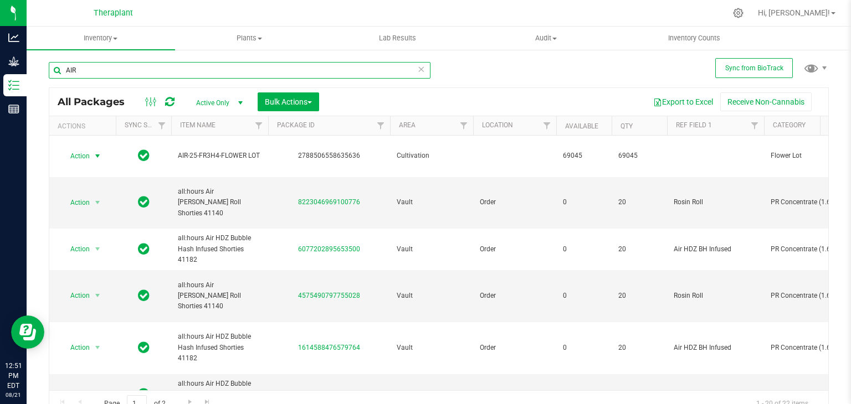
type input "AIR"
click at [97, 152] on span "select" at bounding box center [97, 156] width 9 height 9
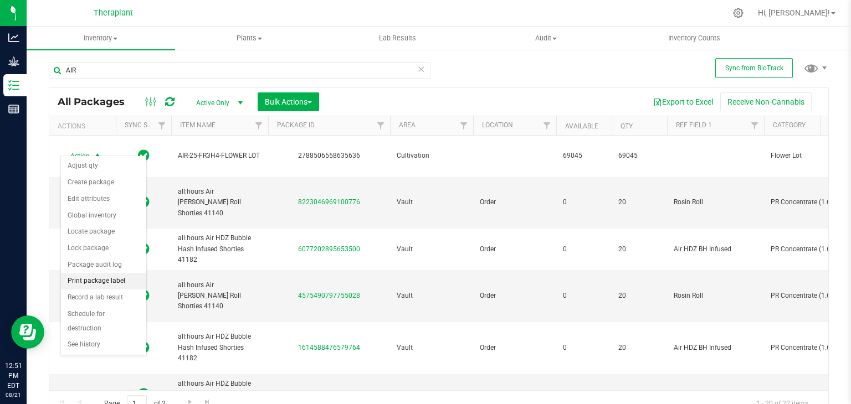
click at [101, 284] on li "Print package label" at bounding box center [103, 281] width 85 height 17
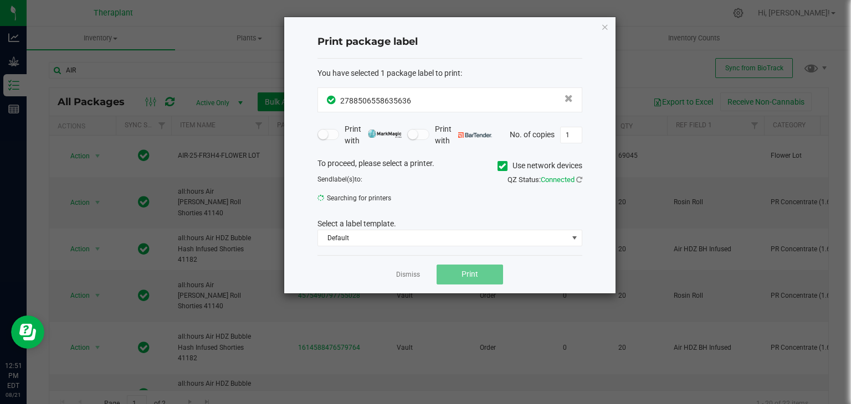
click at [500, 169] on span at bounding box center [502, 166] width 10 height 10
click at [0, 0] on input "Use network devices" at bounding box center [0, 0] width 0 height 0
click at [434, 238] on span "Default" at bounding box center [443, 238] width 250 height 16
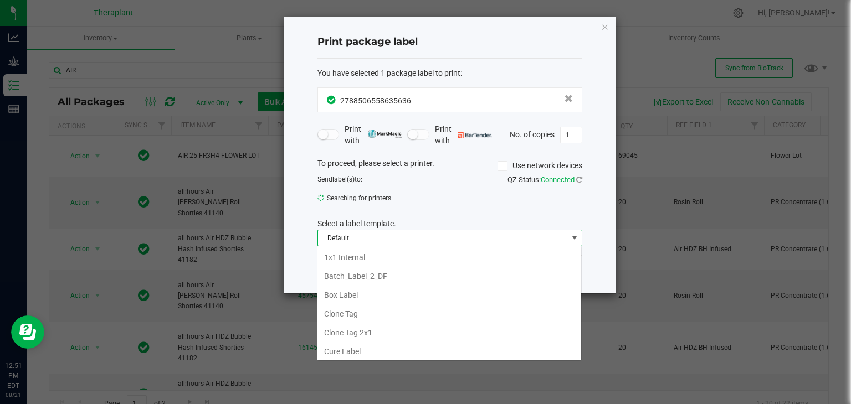
scroll to position [20, 0]
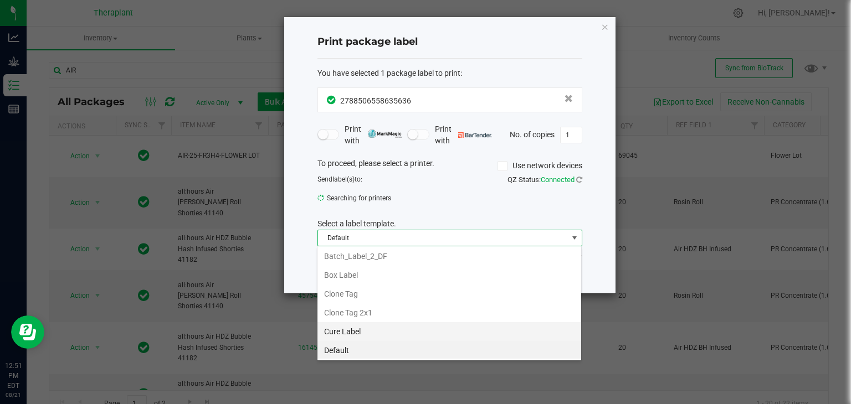
click at [379, 336] on li "Cure Label" at bounding box center [449, 331] width 264 height 19
